Goal: Information Seeking & Learning: Learn about a topic

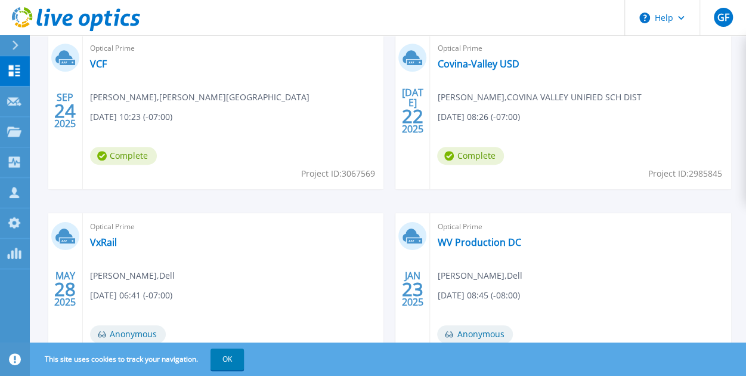
scroll to position [327, 0]
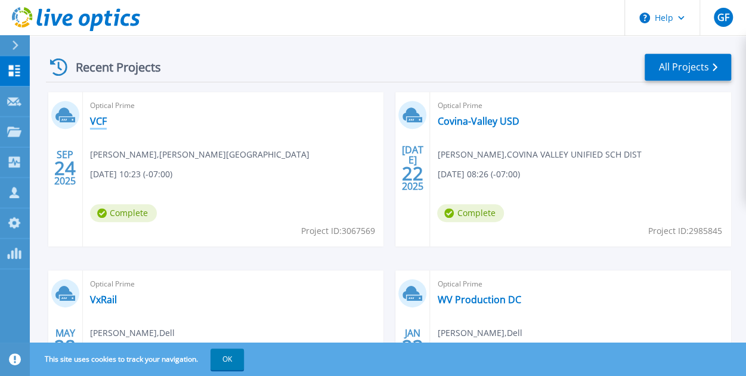
click at [97, 120] on link "VCF" at bounding box center [98, 121] width 17 height 12
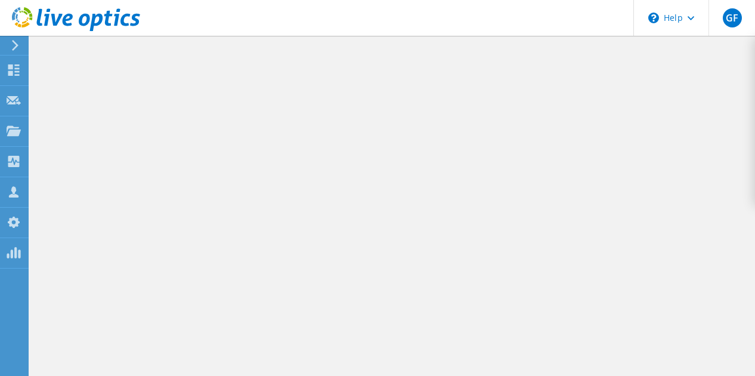
click at [319, 206] on div at bounding box center [392, 206] width 725 height 340
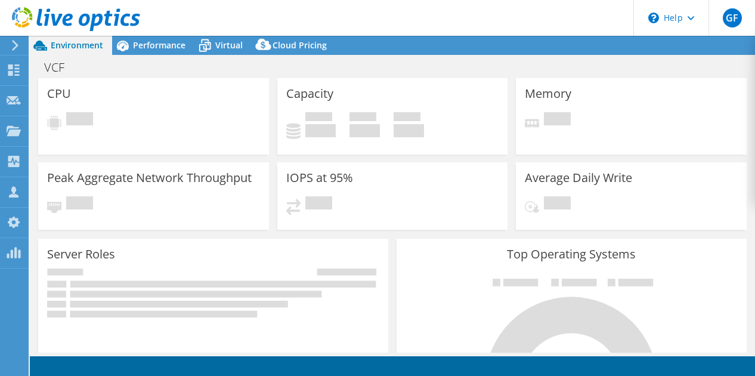
select select "USD"
select select "USWest"
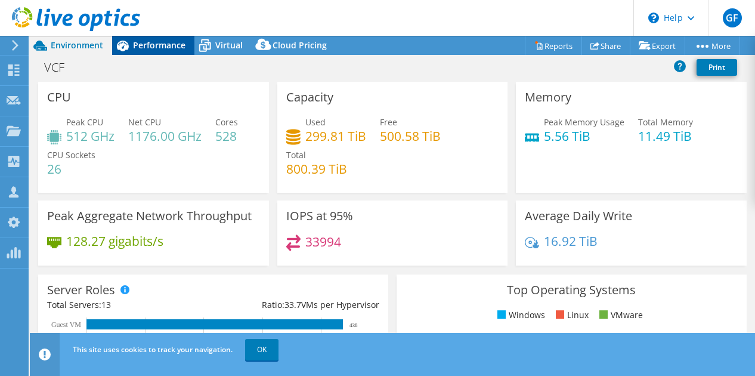
click at [153, 46] on span "Performance" at bounding box center [159, 44] width 52 height 11
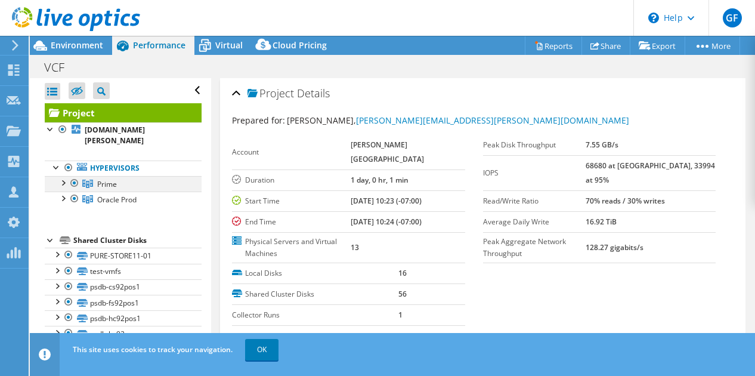
click at [74, 176] on div at bounding box center [75, 183] width 12 height 14
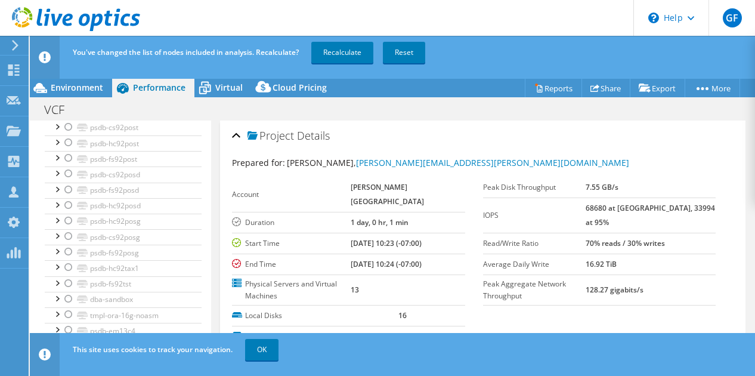
scroll to position [284, 0]
click at [350, 48] on link "Recalculate" at bounding box center [342, 52] width 62 height 21
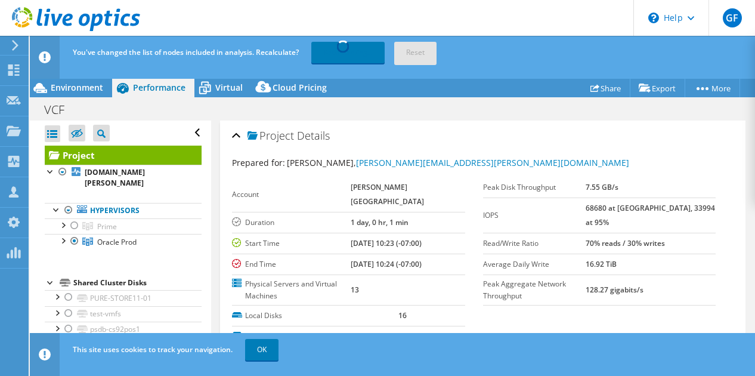
scroll to position [0, 0]
click at [78, 83] on span "Environment" at bounding box center [77, 87] width 52 height 11
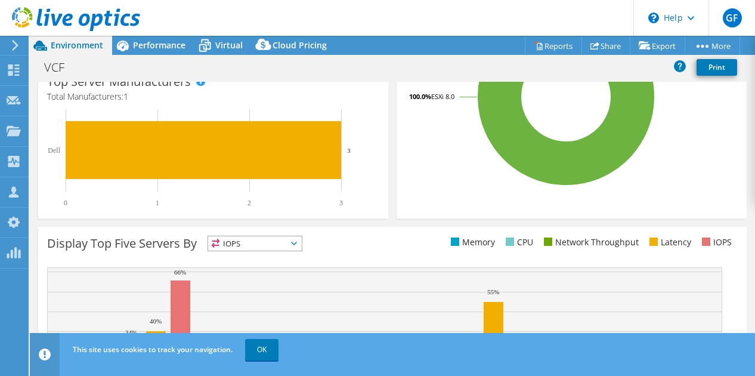
scroll to position [345, 0]
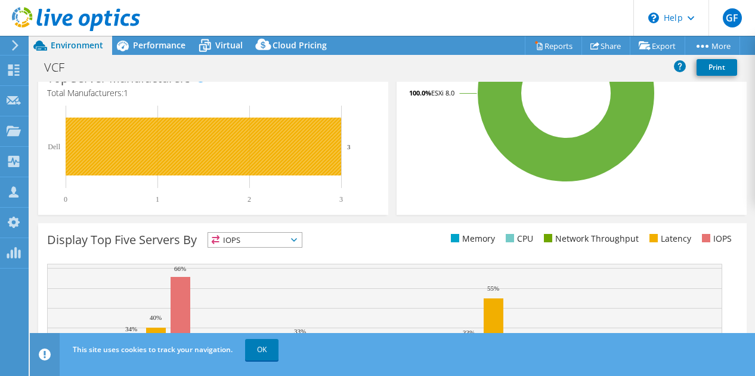
click at [308, 143] on rect at bounding box center [204, 147] width 276 height 58
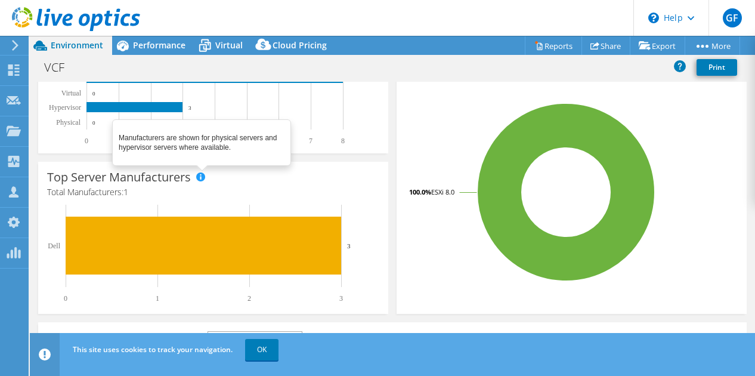
click at [202, 177] on span at bounding box center [200, 176] width 8 height 8
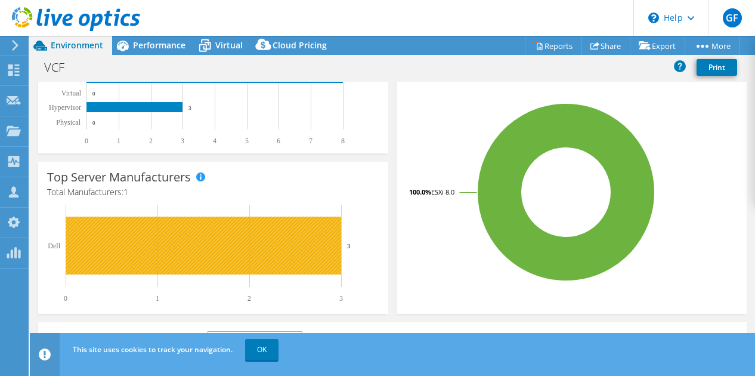
click at [86, 250] on rect at bounding box center [204, 246] width 276 height 58
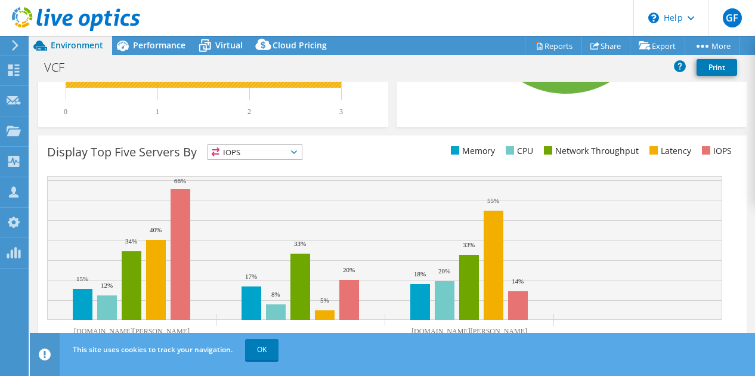
scroll to position [433, 0]
click at [256, 145] on span "IOPS" at bounding box center [255, 152] width 94 height 14
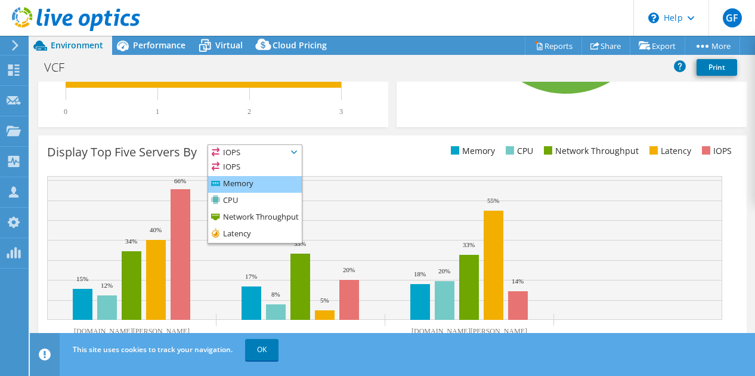
click at [261, 183] on li "Memory" at bounding box center [255, 184] width 94 height 17
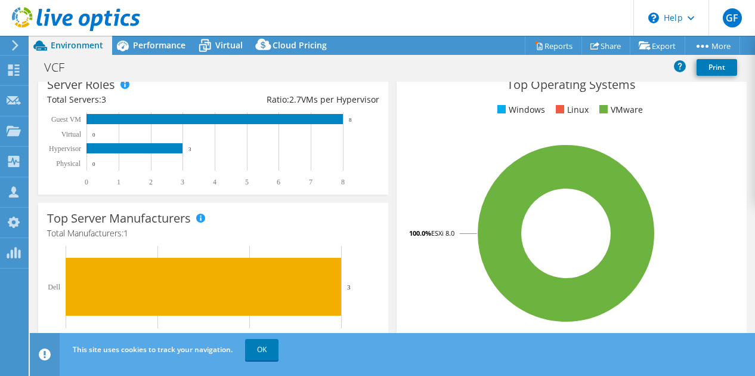
scroll to position [0, 0]
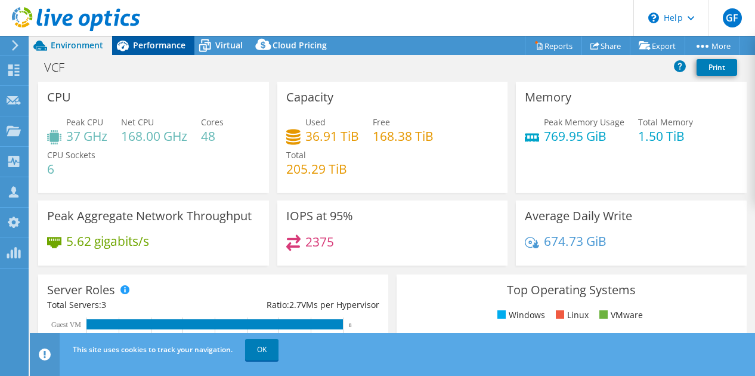
click at [149, 38] on div "Performance" at bounding box center [153, 45] width 82 height 19
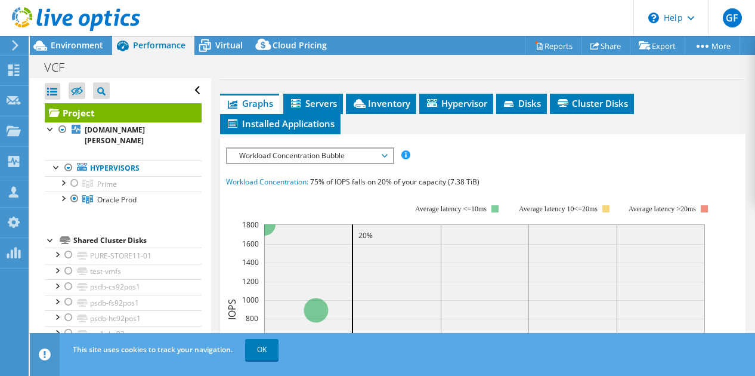
scroll to position [326, 0]
click at [682, 108] on ul "Graphs Servers Inventory Hypervisor Disks Cluster Disks Installed Applications" at bounding box center [482, 113] width 525 height 41
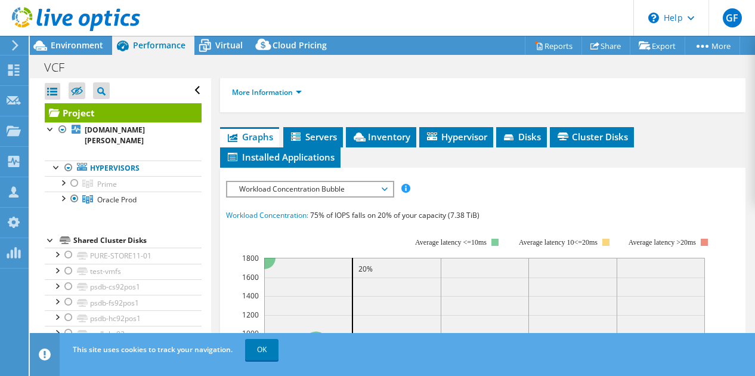
scroll to position [290, 0]
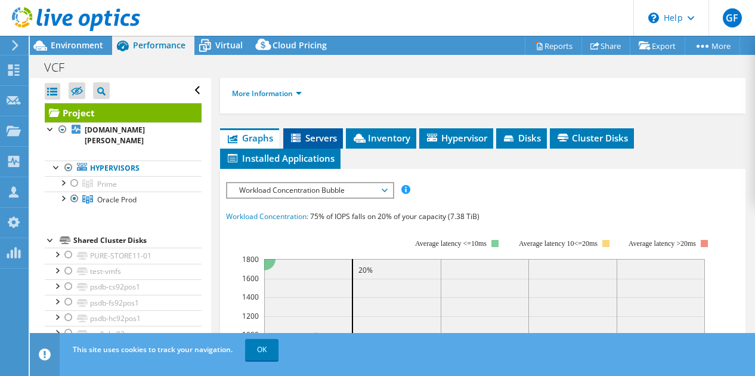
click at [317, 144] on span "Servers" at bounding box center [313, 138] width 48 height 12
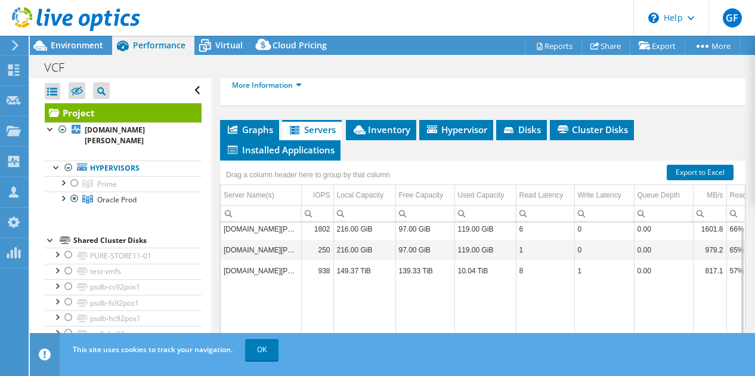
scroll to position [292, 0]
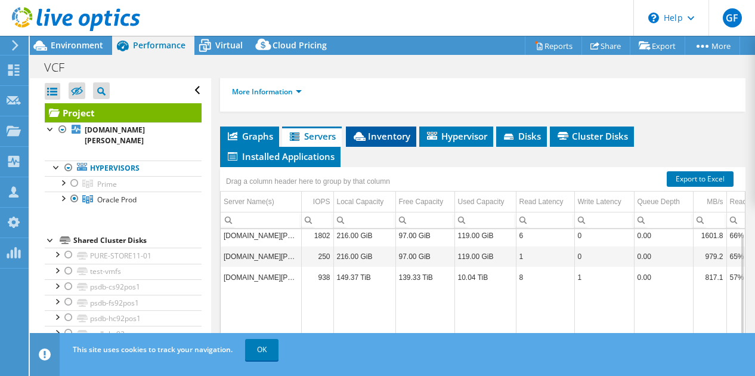
click at [388, 142] on span "Inventory" at bounding box center [381, 136] width 58 height 12
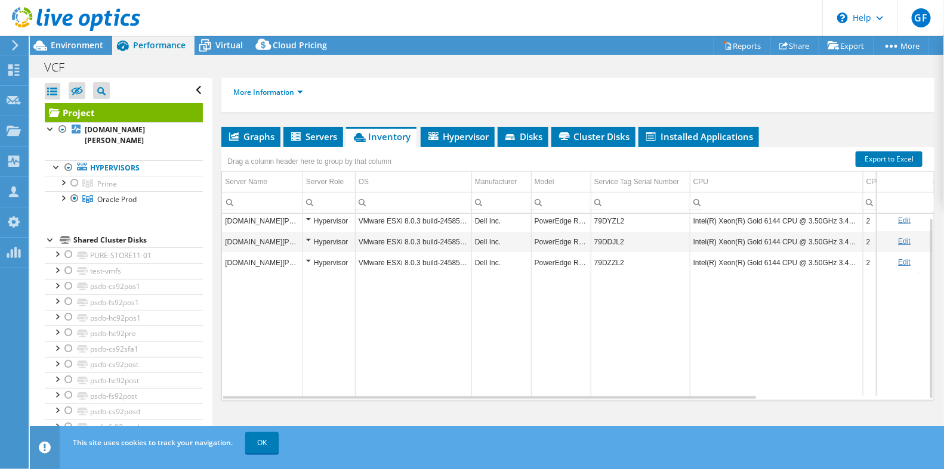
scroll to position [166, 0]
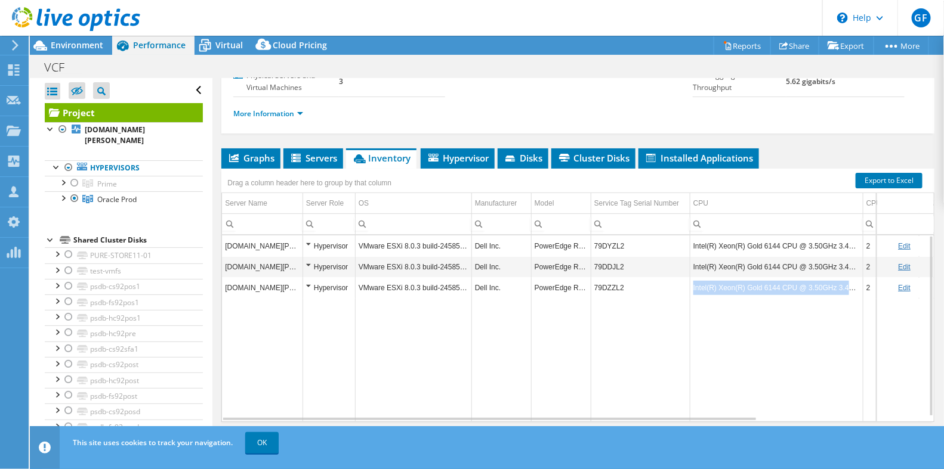
drag, startPoint x: 860, startPoint y: 301, endPoint x: 692, endPoint y: 307, distance: 167.7
click at [692, 298] on td "Intel(R) Xeon(R) Gold 6144 CPU @ 3.50GHz 3.49 GHz" at bounding box center [776, 287] width 173 height 21
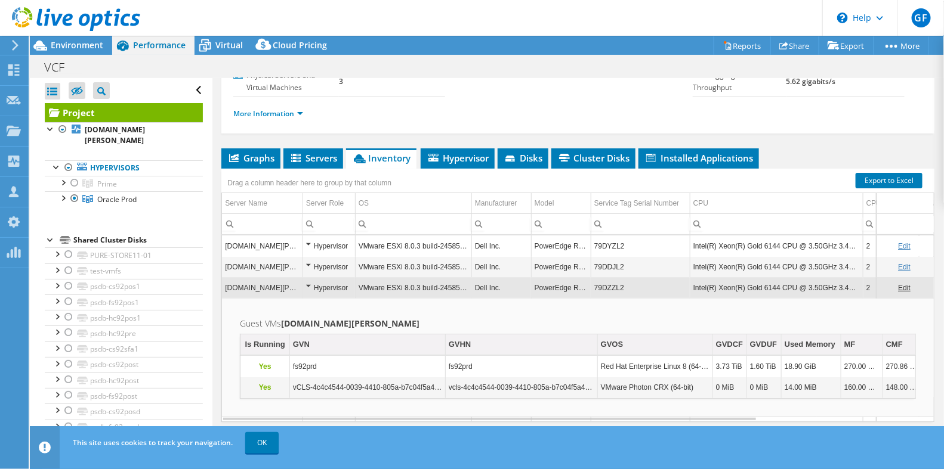
copy td "Intel(R) Xeon(R) Gold 6144 CPU @ 3.50GHz 3.49 GHz"
drag, startPoint x: 692, startPoint y: 299, endPoint x: 859, endPoint y: 304, distance: 167.1
click at [755, 298] on td "Intel(R) Xeon(R) Gold 6144 CPU @ 3.50GHz 3.49 GHz" at bounding box center [776, 287] width 173 height 21
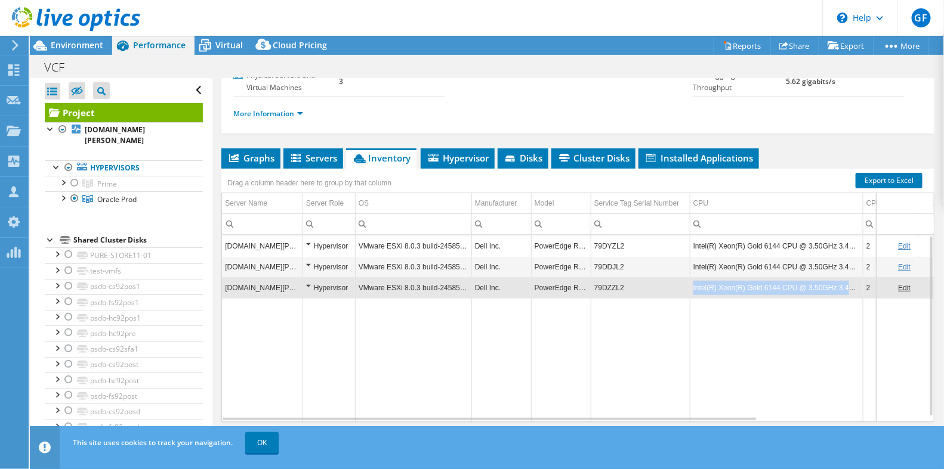
copy tr "Intel(R) Xeon(R) Gold 6144 CPU @ 3.50GHz 3.49 GHz"
drag, startPoint x: 686, startPoint y: 299, endPoint x: 857, endPoint y: 302, distance: 170.6
click at [755, 298] on tr "[DOMAIN_NAME][PERSON_NAME] Hypervisor VMware ESXi 8.0.3 build-24585383 Dell Inc…" at bounding box center [680, 287] width 917 height 21
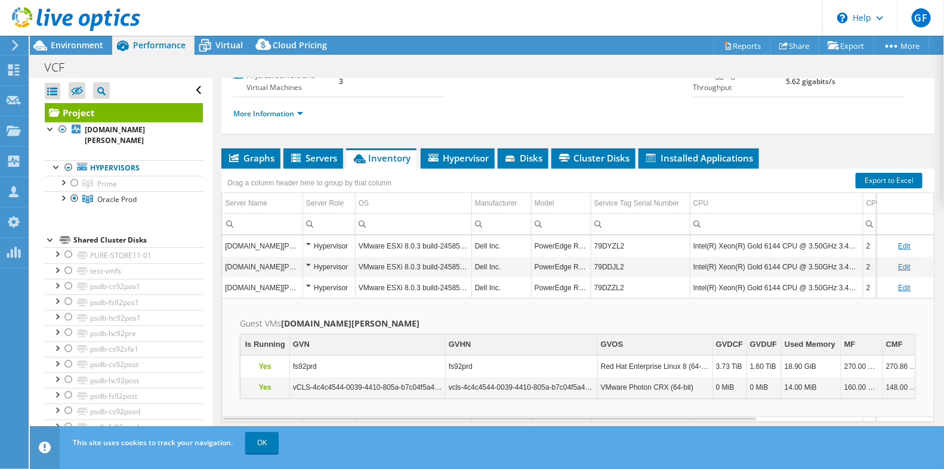
scroll to position [200, 0]
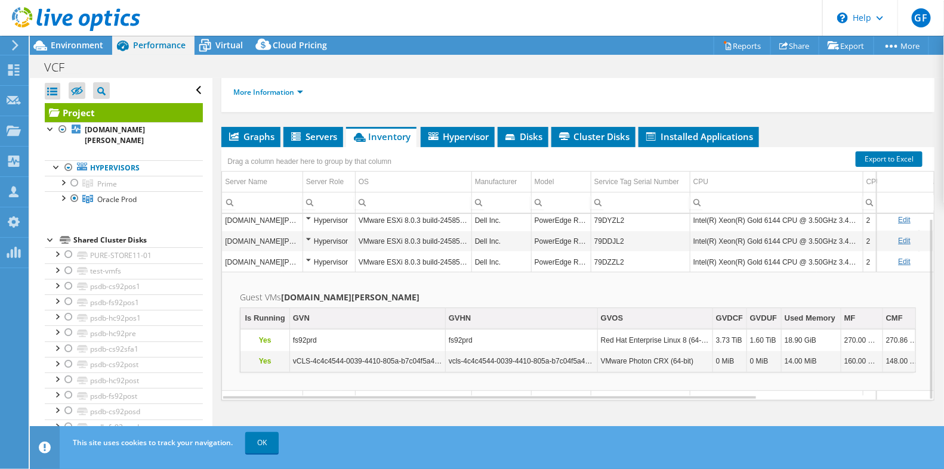
click at [522, 36] on div "Project Actions Project Actions Reports Share Export vSAN ReadyNode Sizer" at bounding box center [487, 45] width 914 height 19
drag, startPoint x: 589, startPoint y: 266, endPoint x: 535, endPoint y: 270, distance: 54.4
click at [535, 270] on td "PowerEdge R740" at bounding box center [561, 262] width 60 height 21
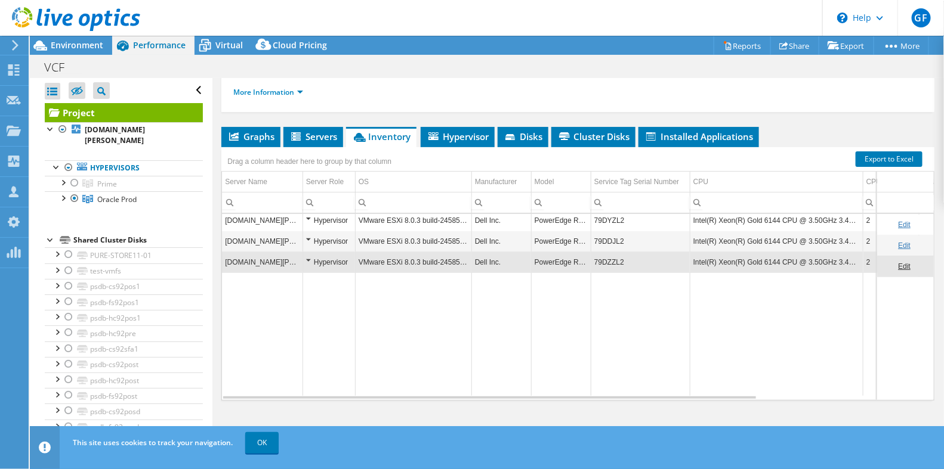
scroll to position [0, 0]
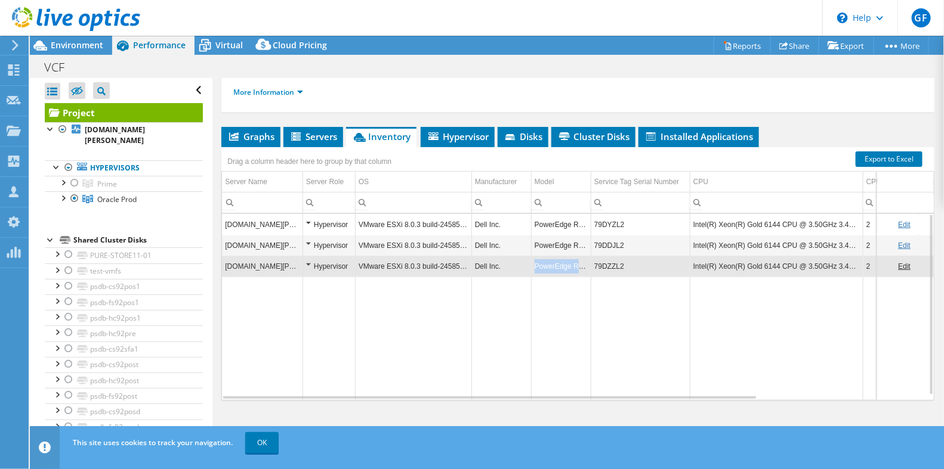
copy td "PowerEdge R740"
drag, startPoint x: 587, startPoint y: 270, endPoint x: 534, endPoint y: 273, distance: 52.6
click at [534, 273] on td "PowerEdge R740" at bounding box center [561, 266] width 60 height 21
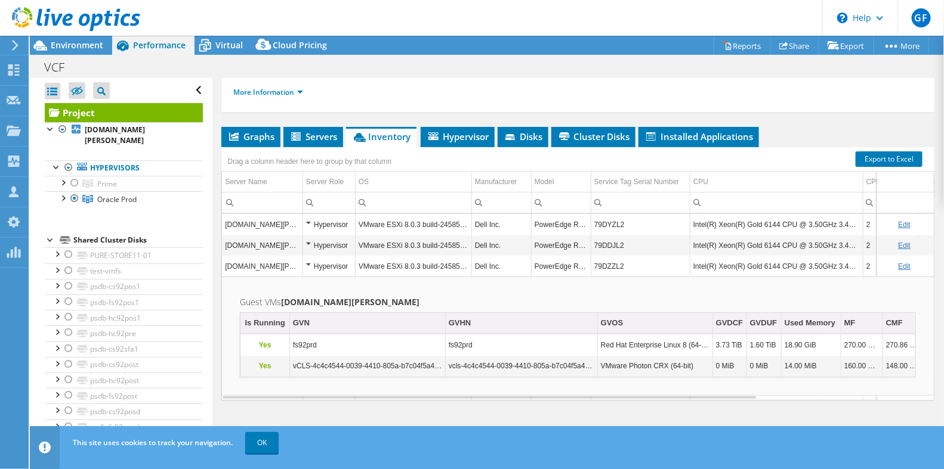
click at [512, 40] on div "Project Actions Project Actions Reports Share Export vSAN ReadyNode Sizer" at bounding box center [487, 45] width 914 height 19
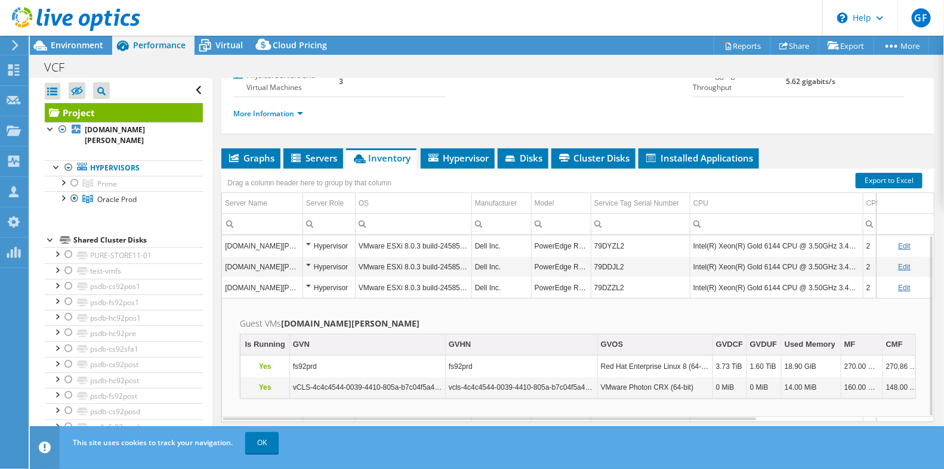
scroll to position [165, 0]
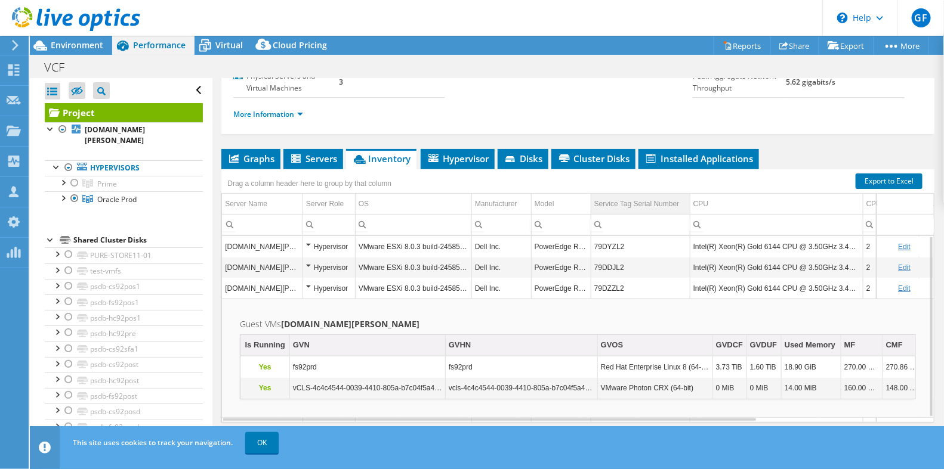
click at [680, 215] on td "Service Tag Serial Number" at bounding box center [640, 204] width 99 height 21
copy td "79DDJL2"
drag, startPoint x: 632, startPoint y: 262, endPoint x: 595, endPoint y: 264, distance: 37.6
click at [595, 257] on td "79DDJL2" at bounding box center [640, 246] width 99 height 21
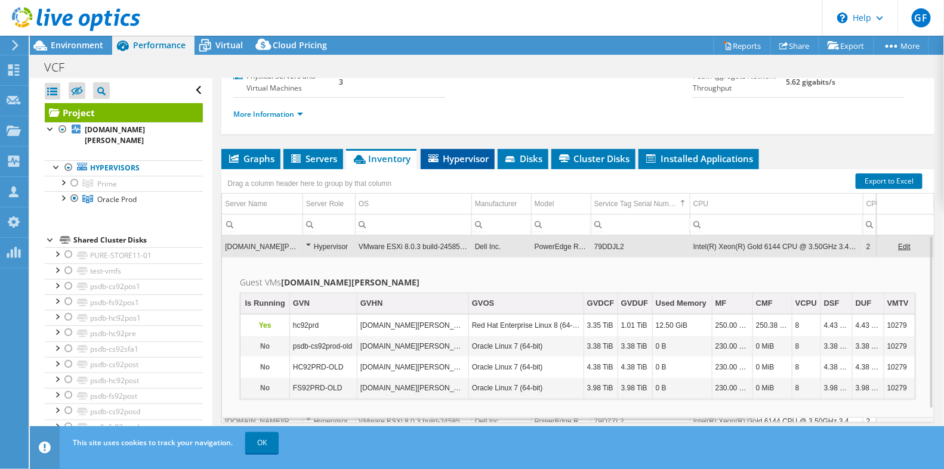
click at [462, 165] on span "Hypervisor" at bounding box center [457, 159] width 62 height 12
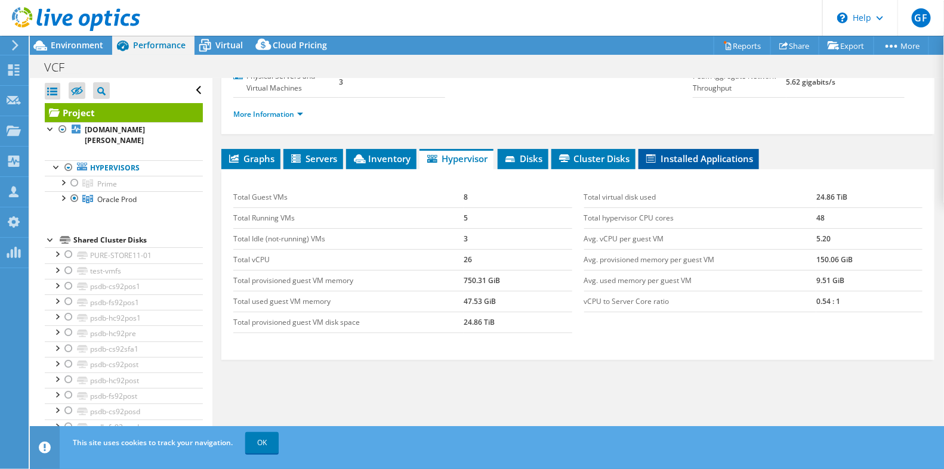
click at [667, 165] on span "Installed Applications" at bounding box center [698, 159] width 109 height 12
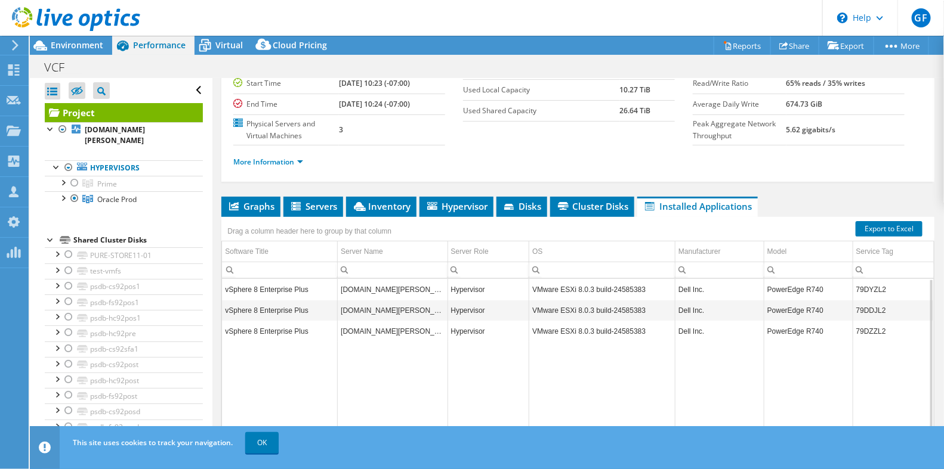
scroll to position [116, 0]
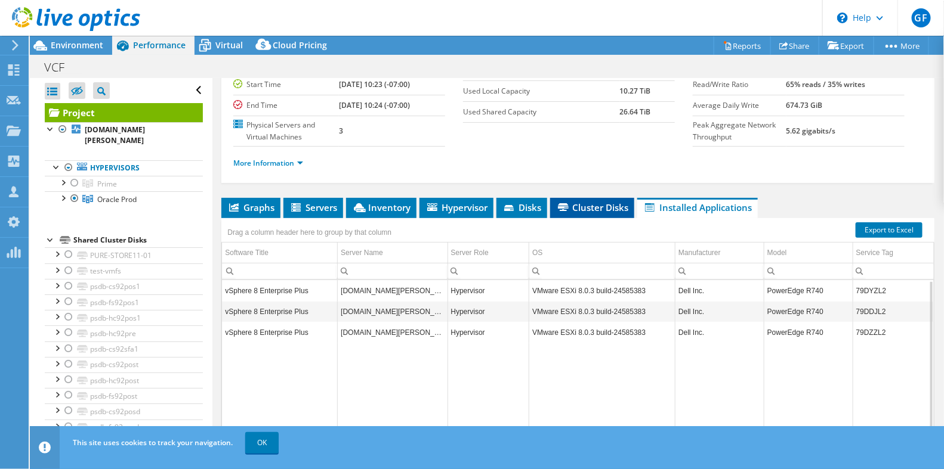
click at [591, 218] on li "Cluster Disks" at bounding box center [592, 208] width 84 height 20
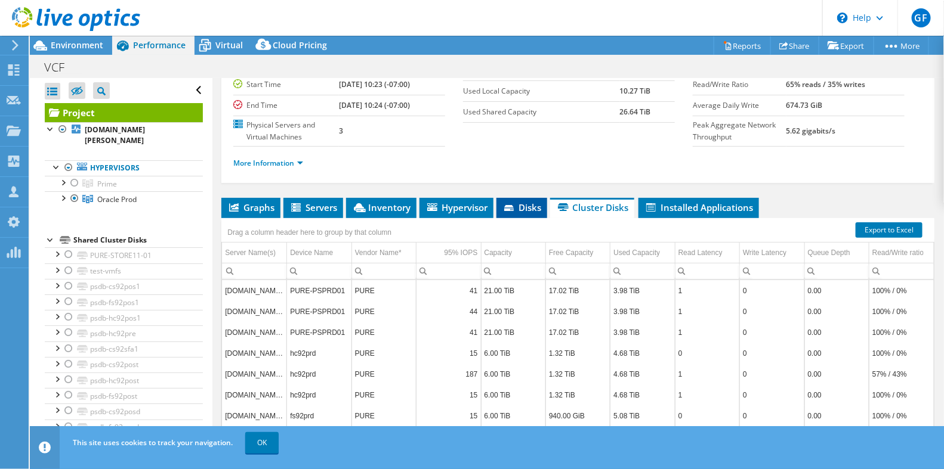
click at [520, 214] on span "Disks" at bounding box center [521, 208] width 39 height 12
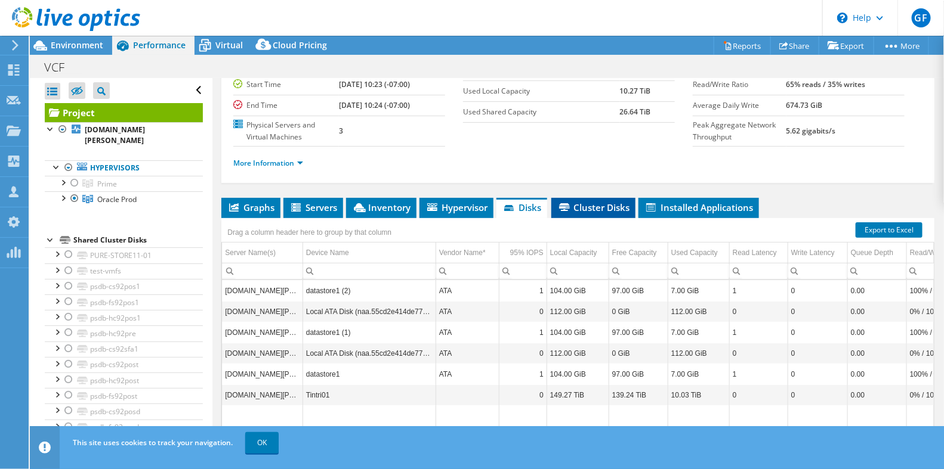
click at [591, 214] on span "Cluster Disks" at bounding box center [593, 208] width 72 height 12
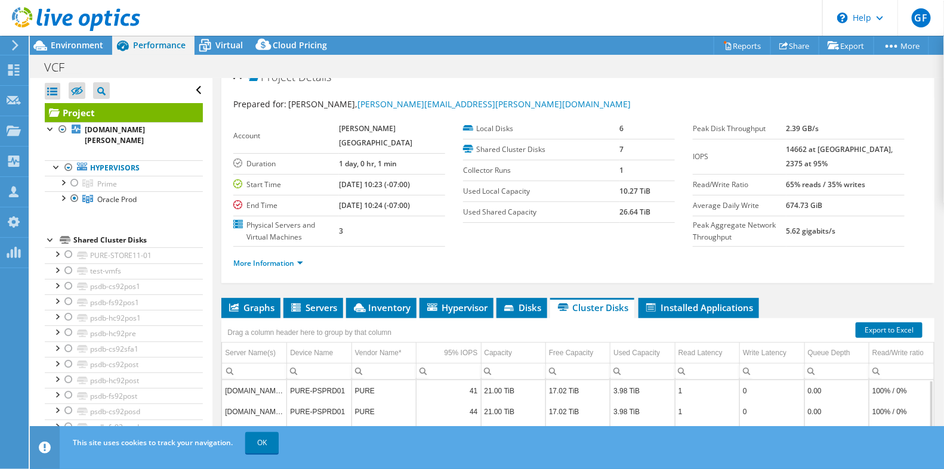
scroll to position [15, 0]
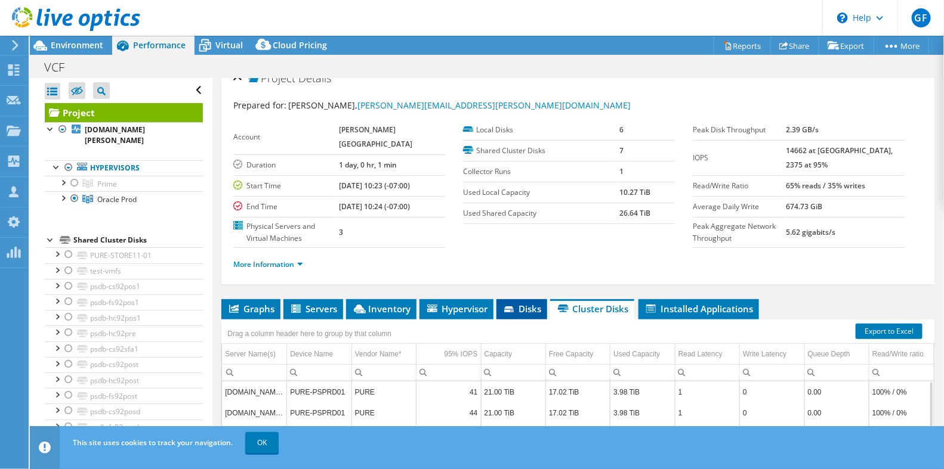
click at [531, 315] on span "Disks" at bounding box center [521, 309] width 39 height 12
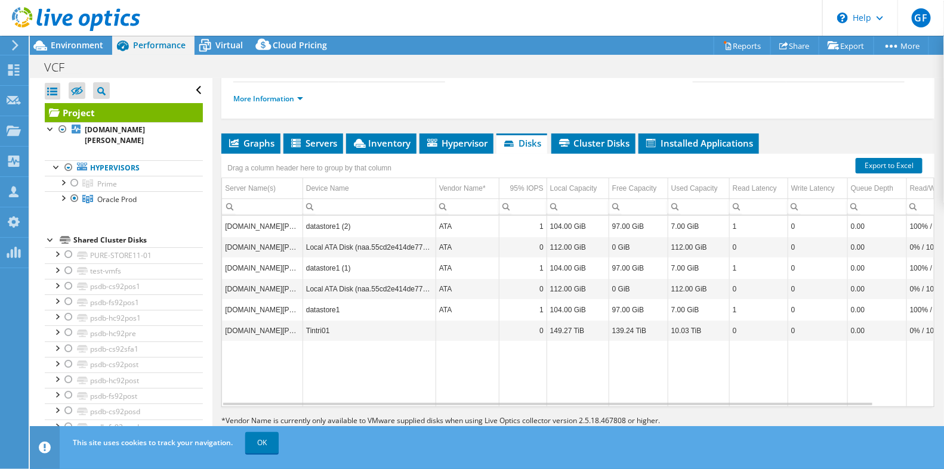
scroll to position [185, 0]
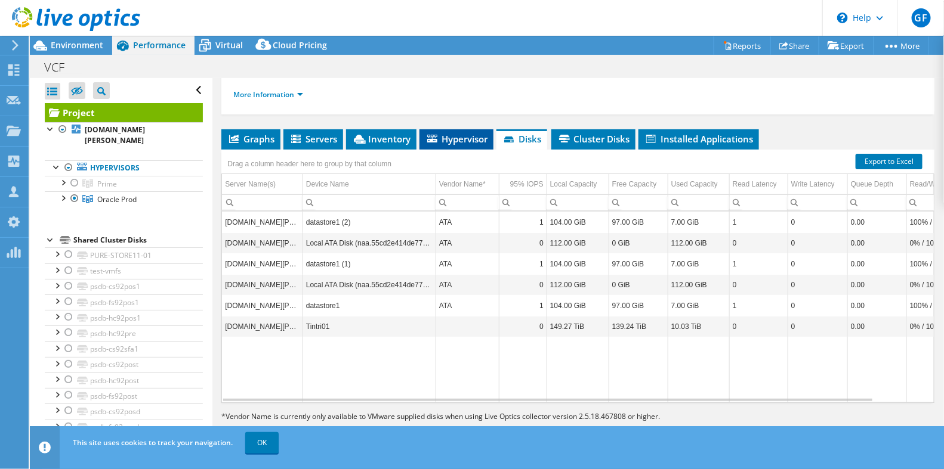
click at [459, 145] on span "Hypervisor" at bounding box center [456, 139] width 62 height 12
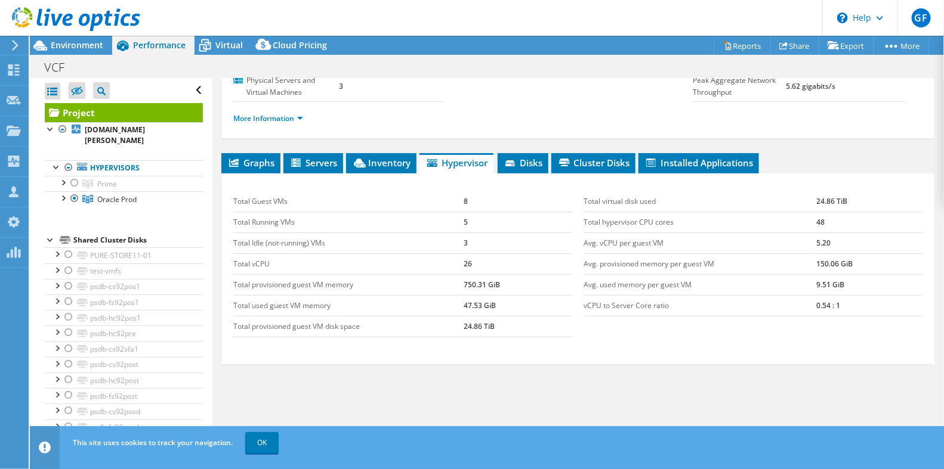
scroll to position [153, 0]
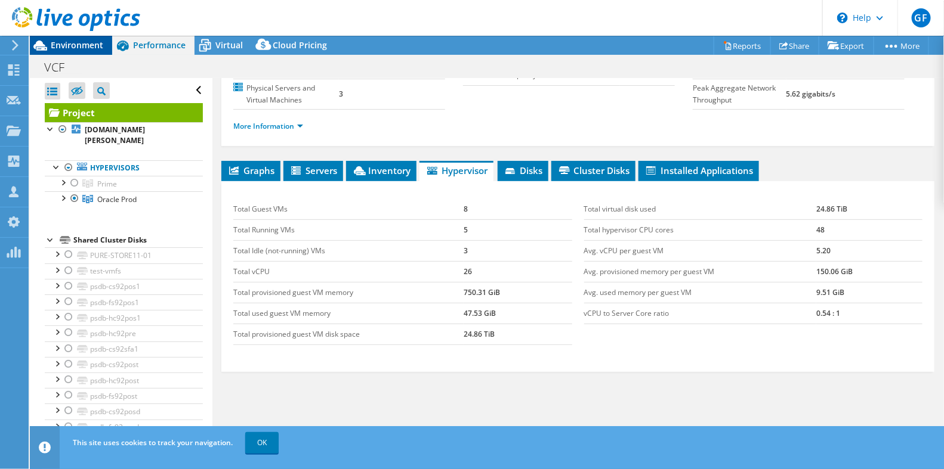
click at [91, 42] on span "Environment" at bounding box center [77, 44] width 52 height 11
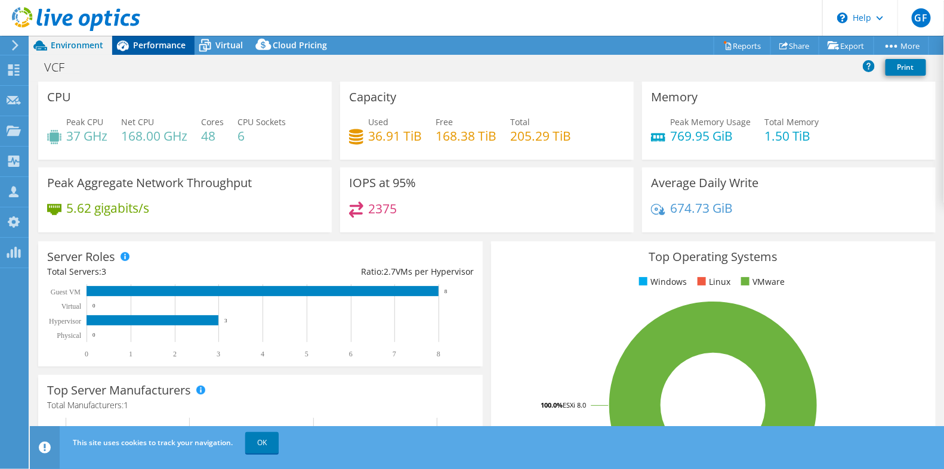
click at [152, 47] on span "Performance" at bounding box center [159, 44] width 52 height 11
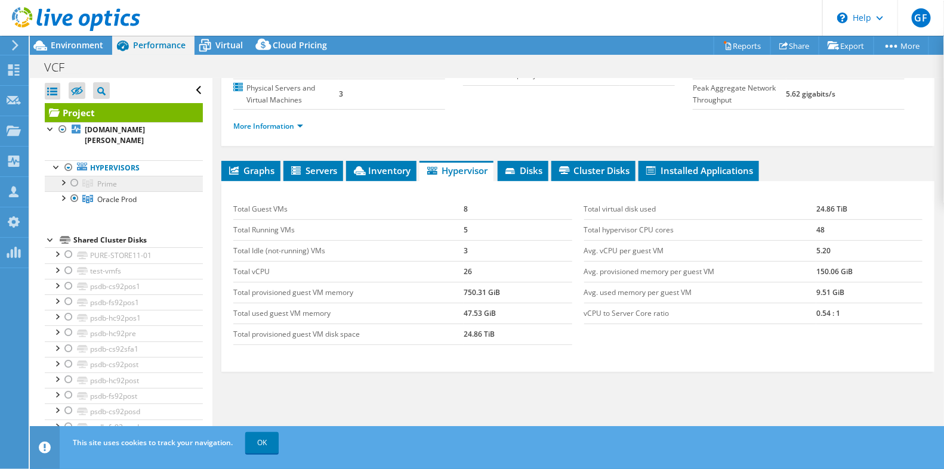
click at [106, 179] on span "Prime" at bounding box center [107, 184] width 20 height 10
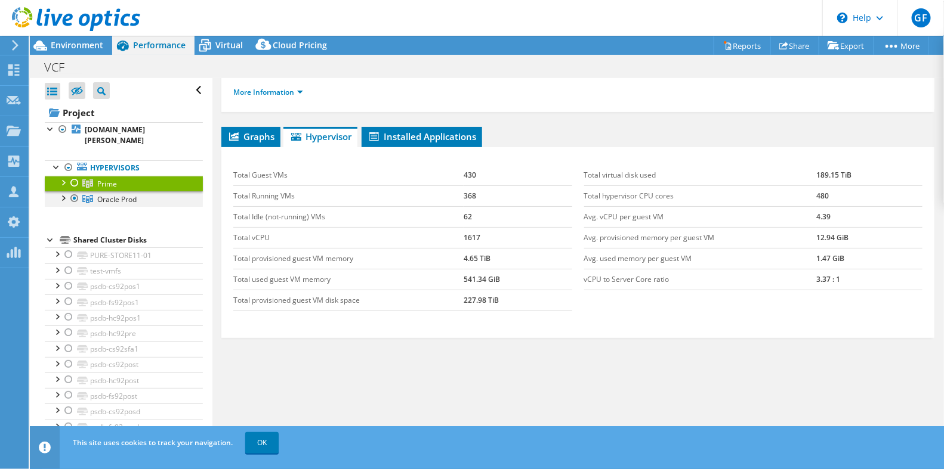
click at [73, 191] on div at bounding box center [75, 198] width 12 height 14
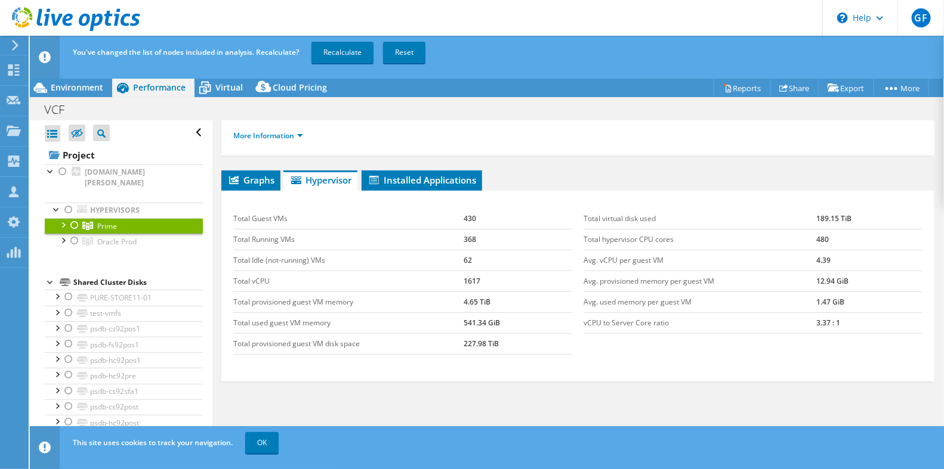
click at [75, 218] on div at bounding box center [75, 225] width 12 height 14
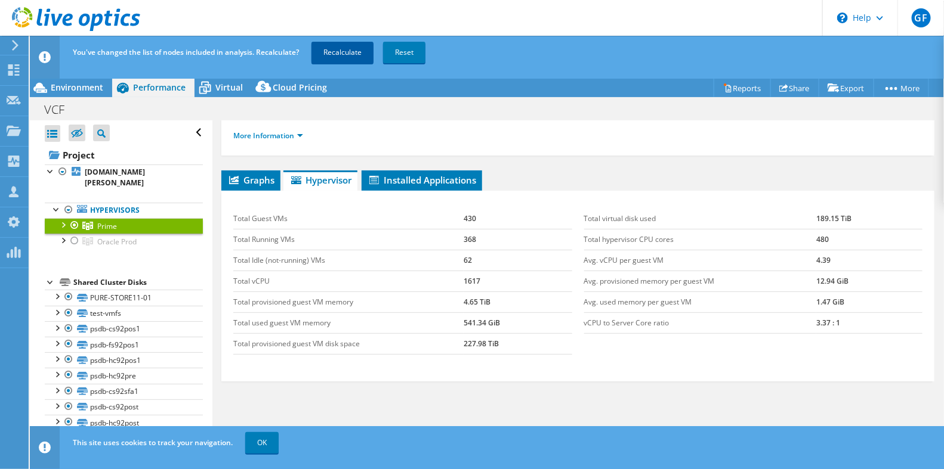
click at [343, 48] on link "Recalculate" at bounding box center [342, 52] width 62 height 21
click at [74, 83] on span "Environment" at bounding box center [77, 87] width 52 height 11
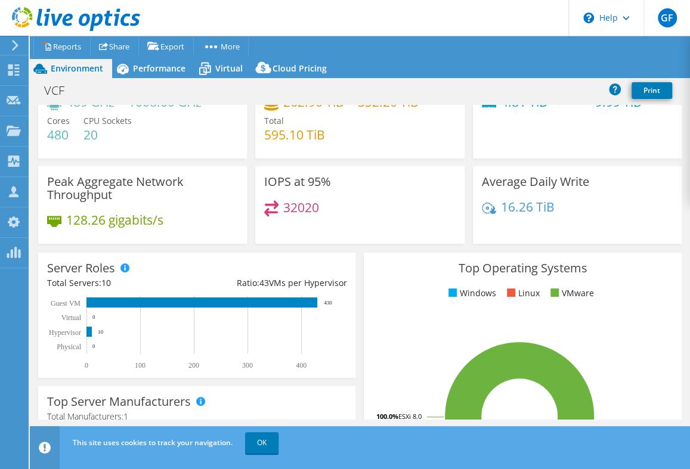
scroll to position [0, 0]
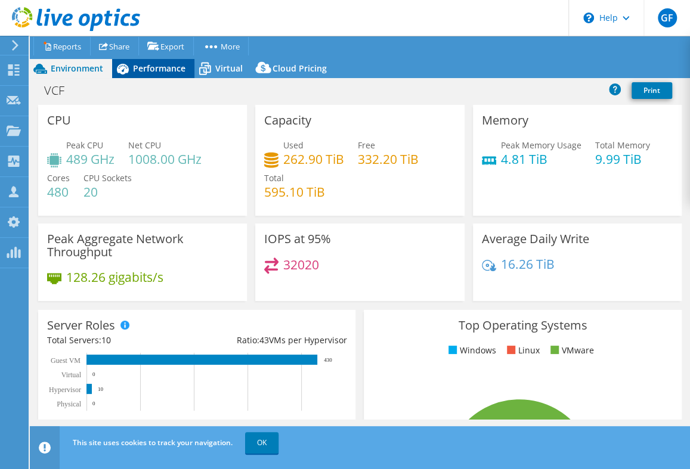
click at [155, 67] on span "Performance" at bounding box center [159, 68] width 52 height 11
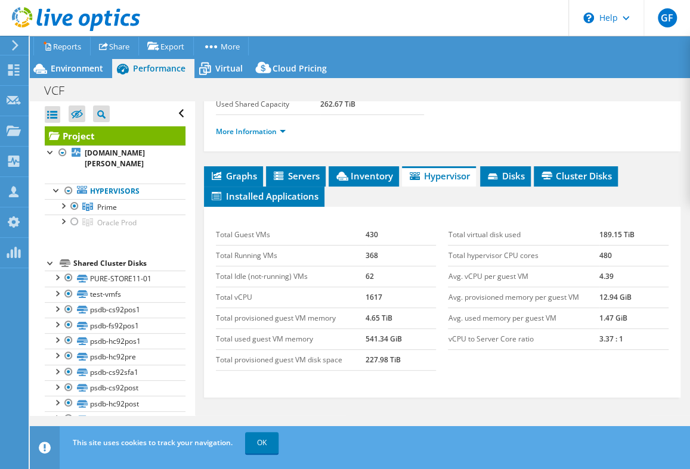
scroll to position [277, 0]
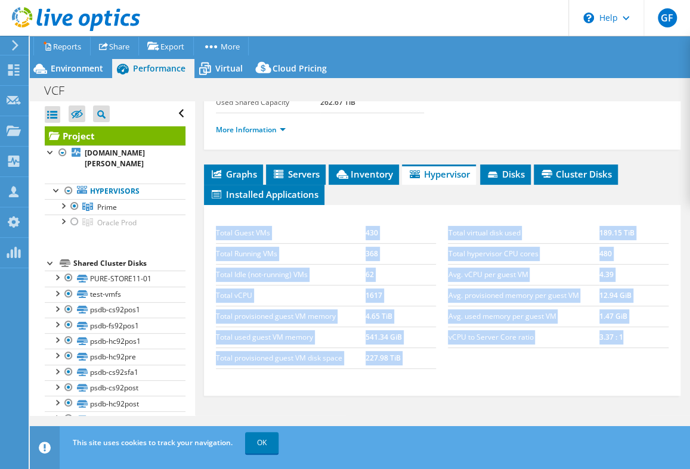
drag, startPoint x: 215, startPoint y: 211, endPoint x: 622, endPoint y: 316, distance: 419.4
click at [622, 316] on div "Total Guest VMs 430 Total Running VMs 368 Total Idle (not-running) VMs 62 Total…" at bounding box center [442, 296] width 465 height 170
copy div "Total Guest VMs 430 Total Running VMs 368 Total Idle (not-running) VMs 62 Total…"
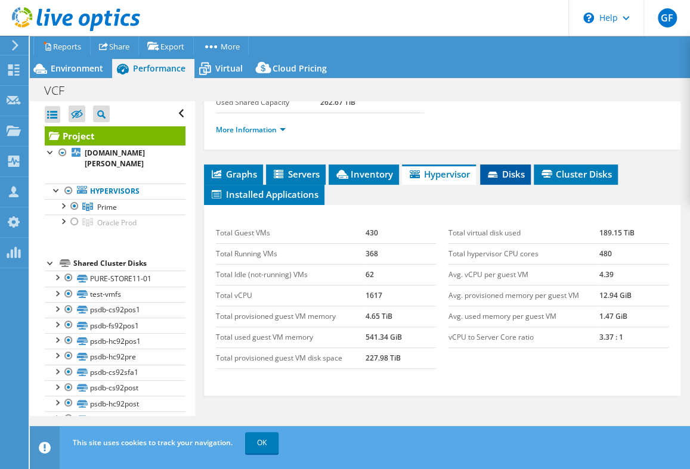
click at [507, 168] on span "Disks" at bounding box center [505, 174] width 39 height 12
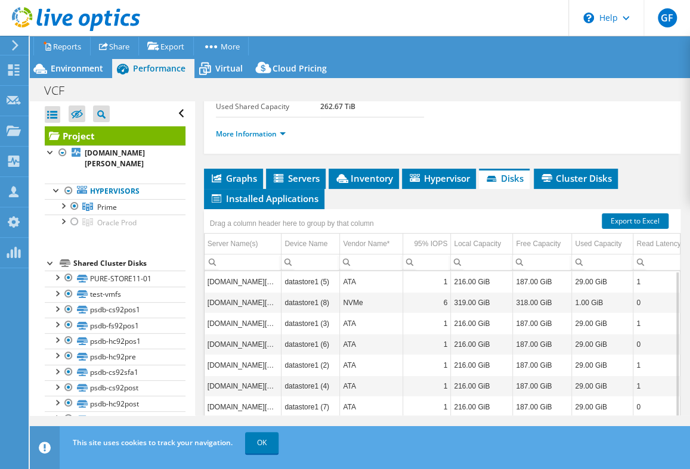
scroll to position [267, 0]
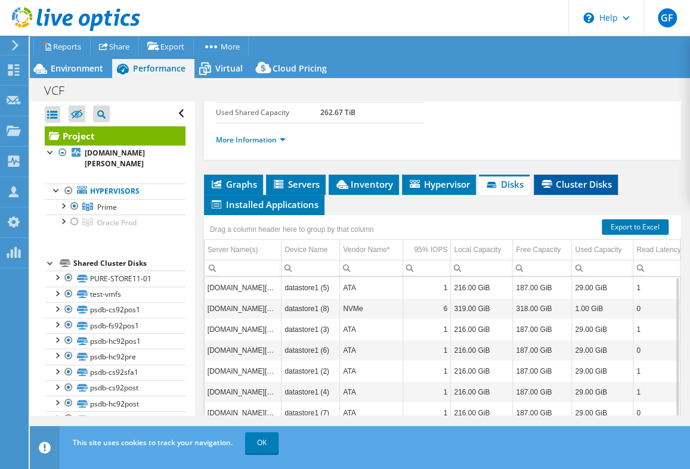
click at [566, 178] on span "Cluster Disks" at bounding box center [576, 184] width 72 height 12
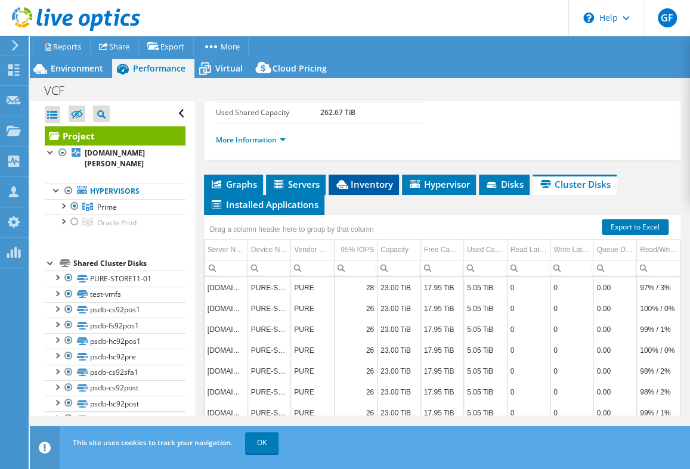
click at [353, 178] on span "Inventory" at bounding box center [364, 184] width 58 height 12
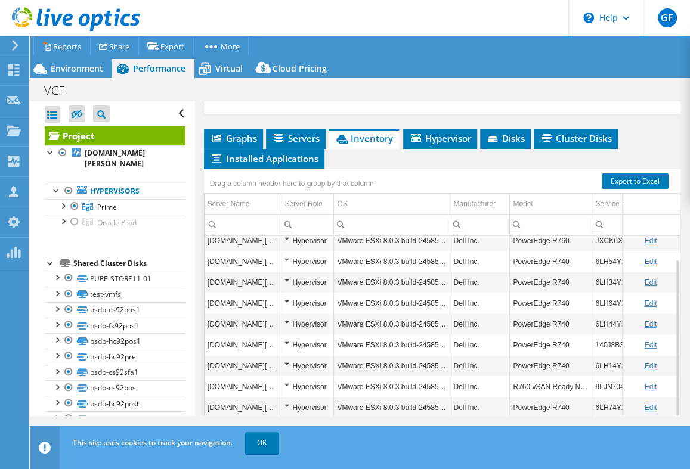
scroll to position [329, 0]
